Goal: Find specific page/section: Find specific page/section

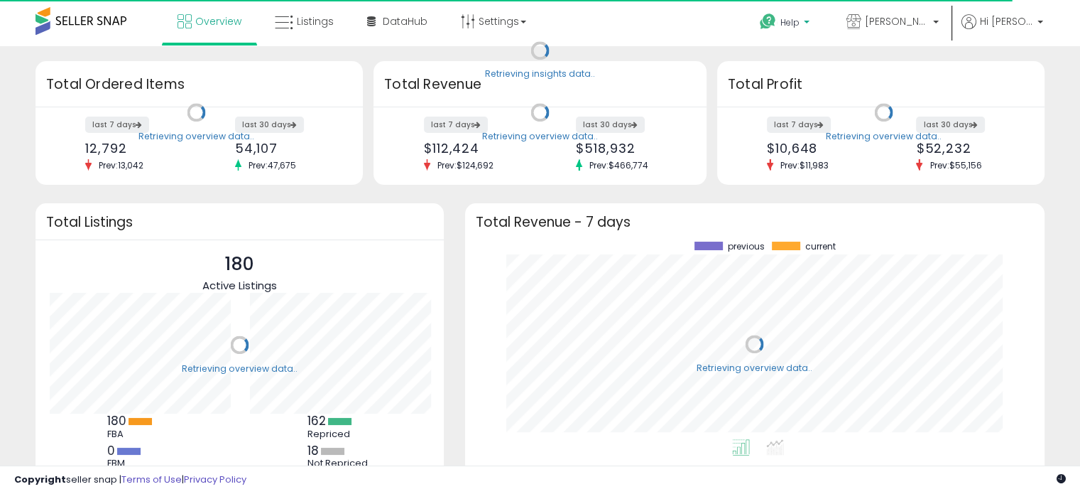
scroll to position [197, 551]
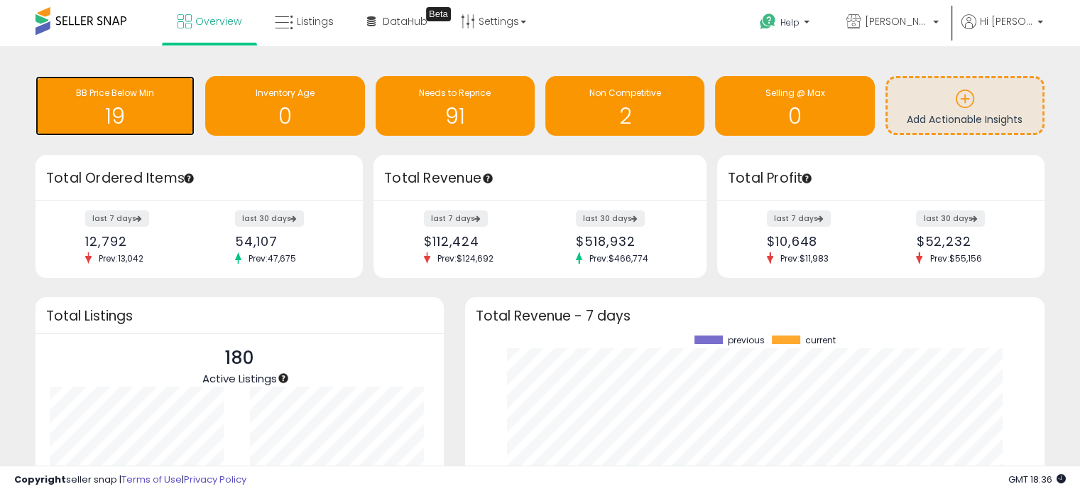
click at [143, 91] on span "BB Price Below Min" at bounding box center [115, 93] width 78 height 12
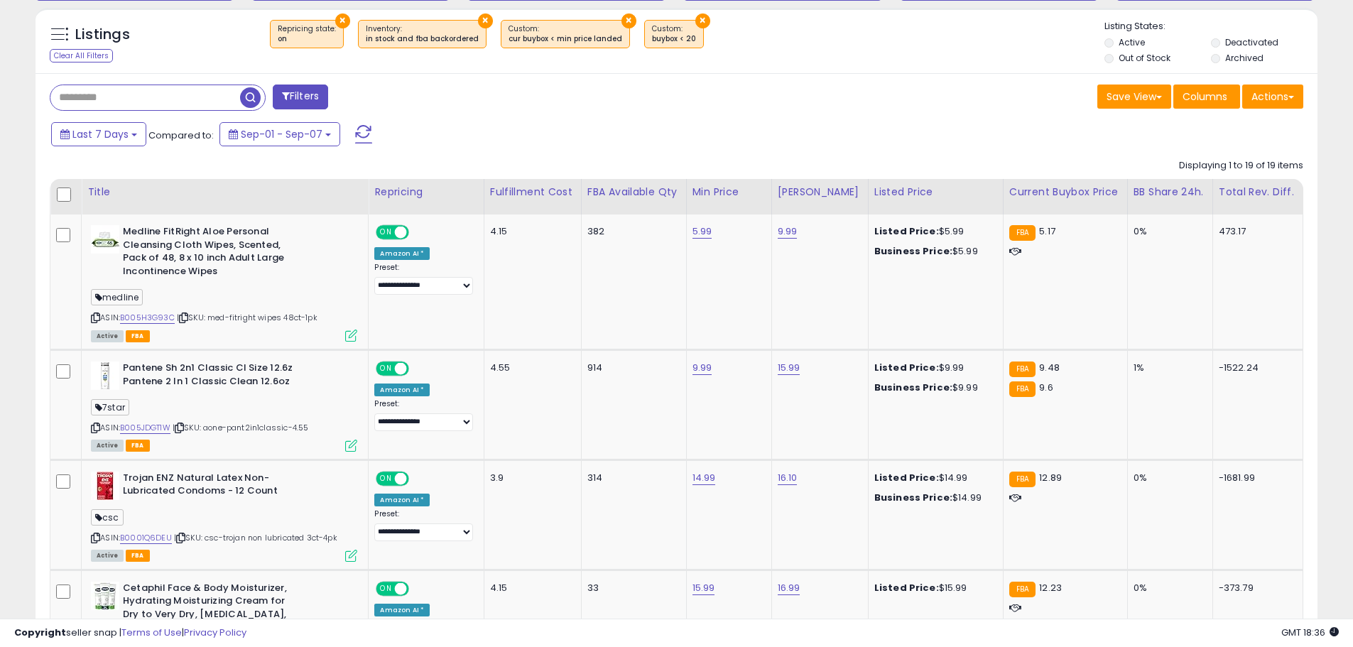
scroll to position [521, 0]
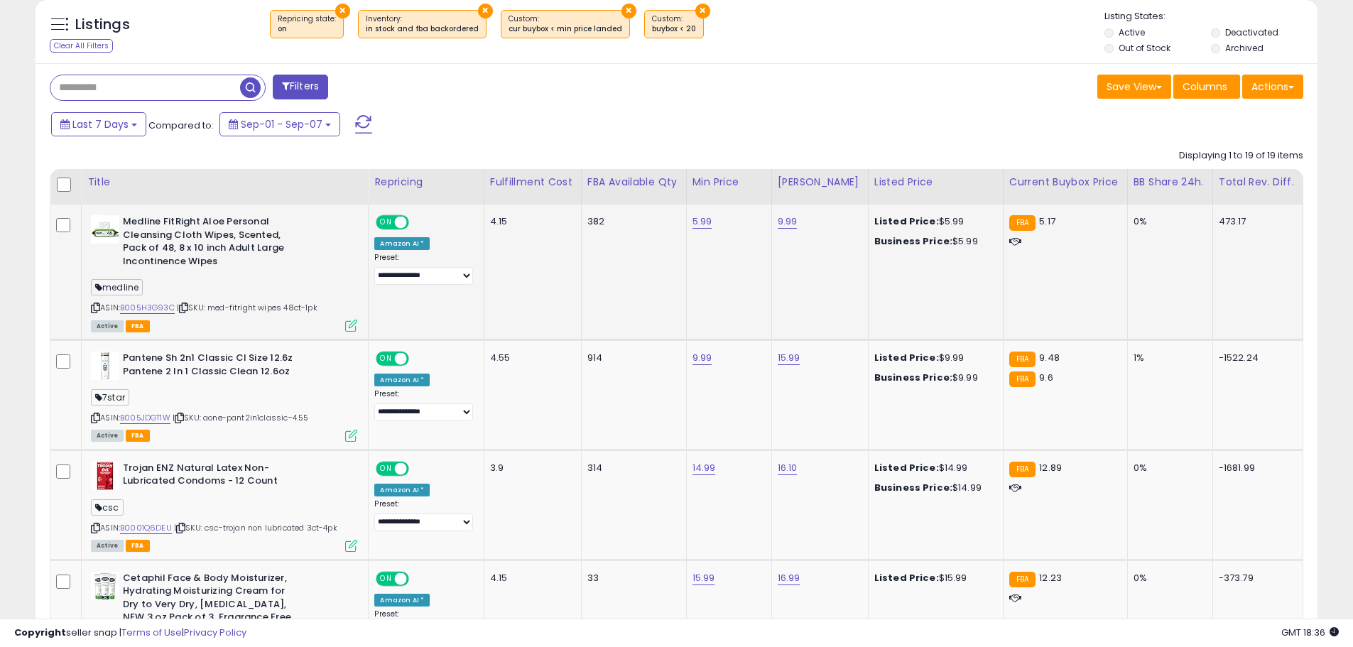
click at [99, 305] on icon at bounding box center [95, 308] width 9 height 8
